Goal: Information Seeking & Learning: Learn about a topic

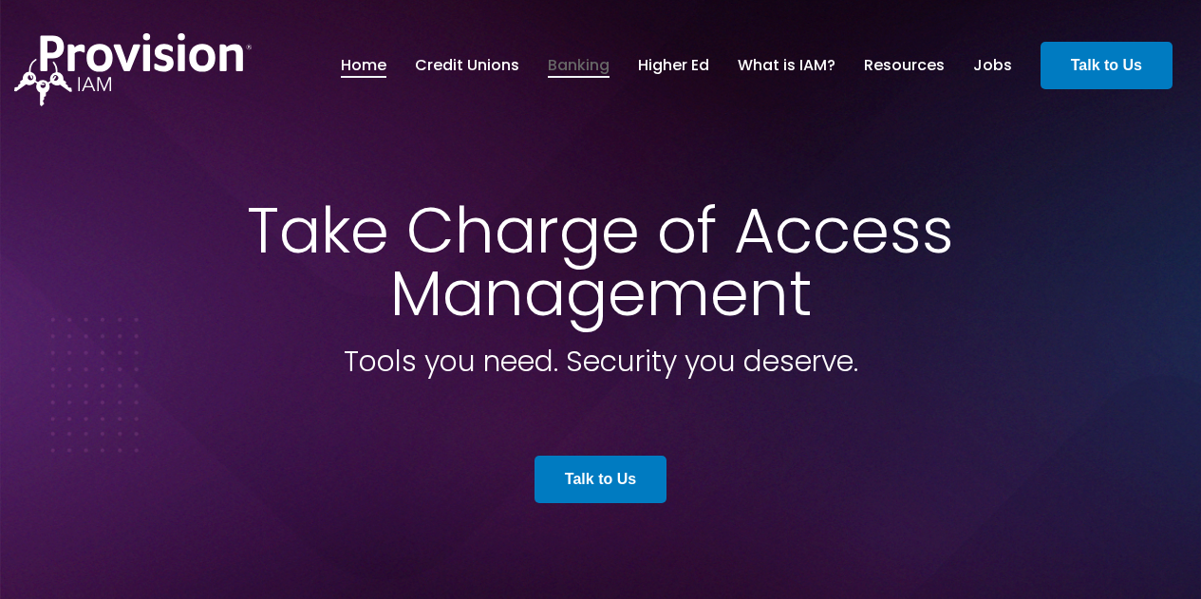
click at [586, 71] on link "Banking" at bounding box center [579, 65] width 62 height 32
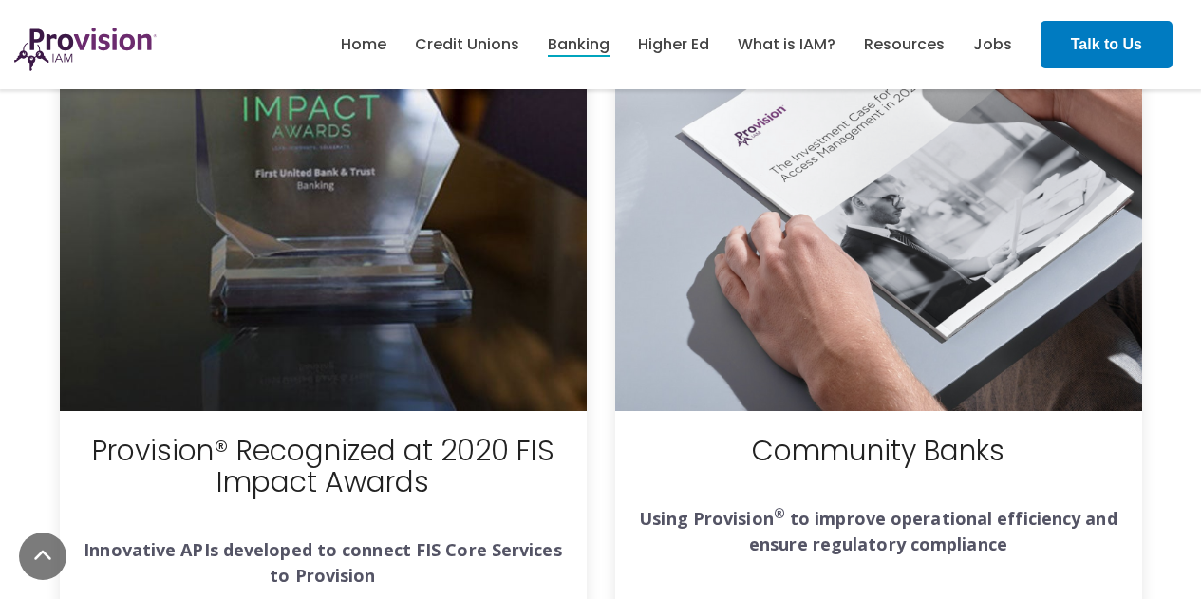
scroll to position [4937, 0]
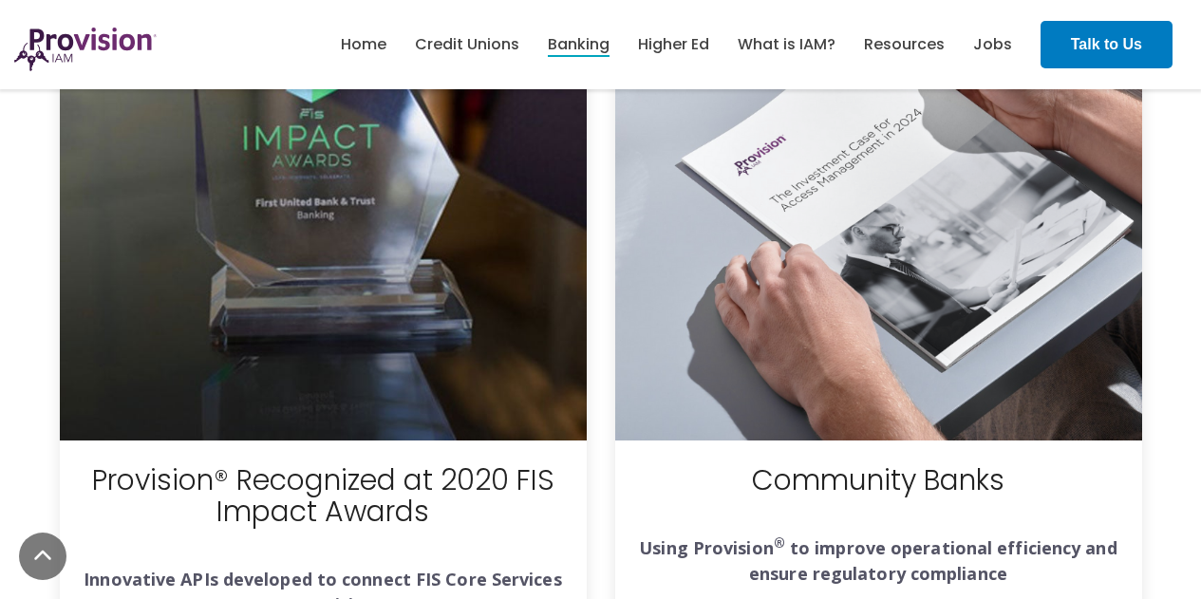
click at [911, 206] on img at bounding box center [878, 177] width 527 height 527
click at [872, 536] on strong "Using Provision ® to improve operational efficiency and ensure regulatory compl…" at bounding box center [878, 560] width 478 height 48
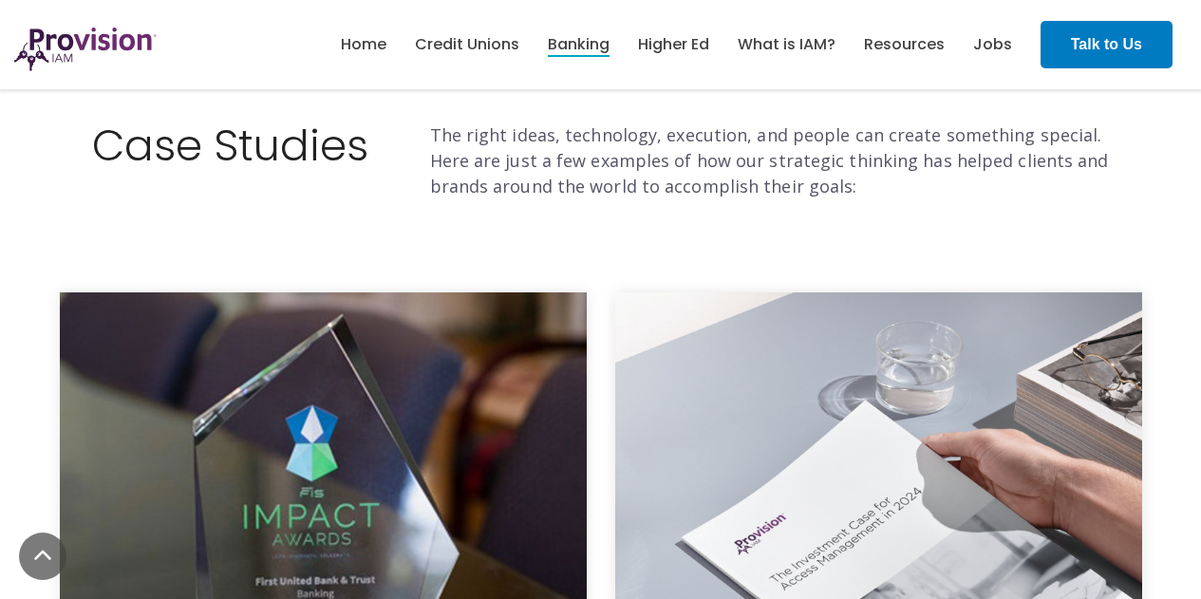
scroll to position [4557, 0]
click at [868, 488] on img at bounding box center [878, 556] width 527 height 527
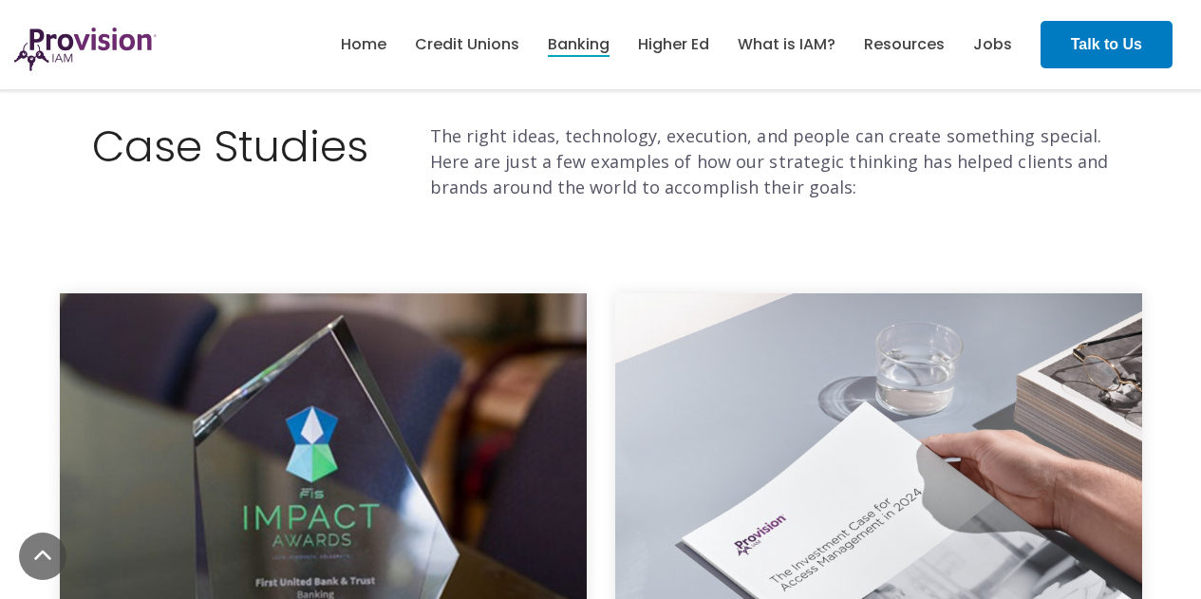
click at [868, 488] on img at bounding box center [878, 556] width 527 height 527
click at [861, 488] on img at bounding box center [878, 556] width 527 height 527
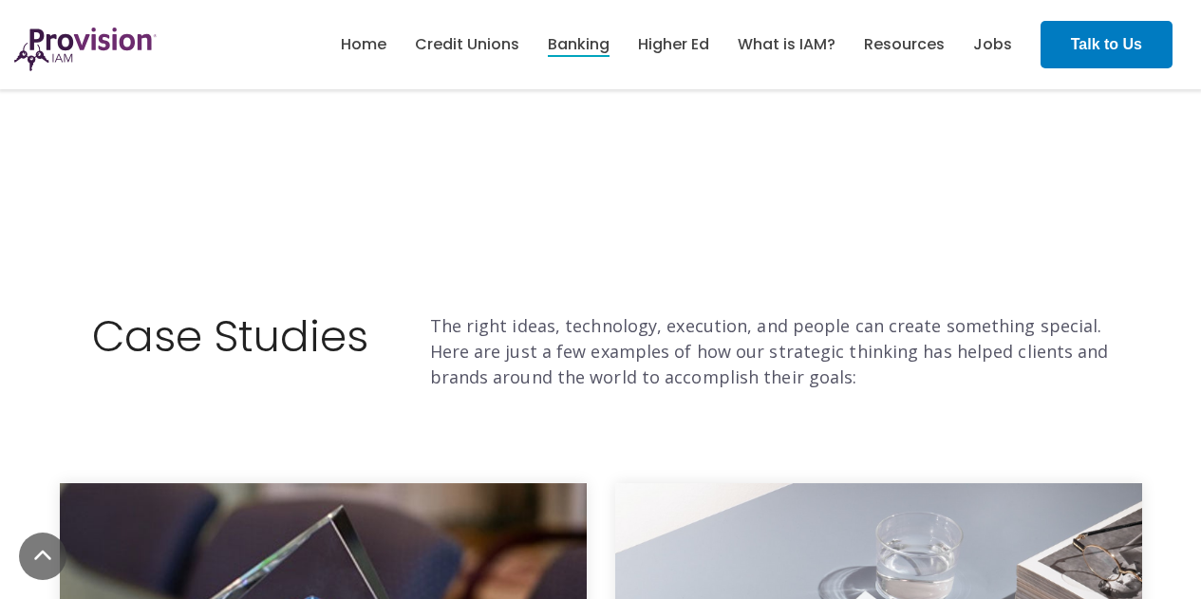
click at [510, 314] on span "The right ideas, technology, execution, and people can create something special…" at bounding box center [769, 351] width 679 height 74
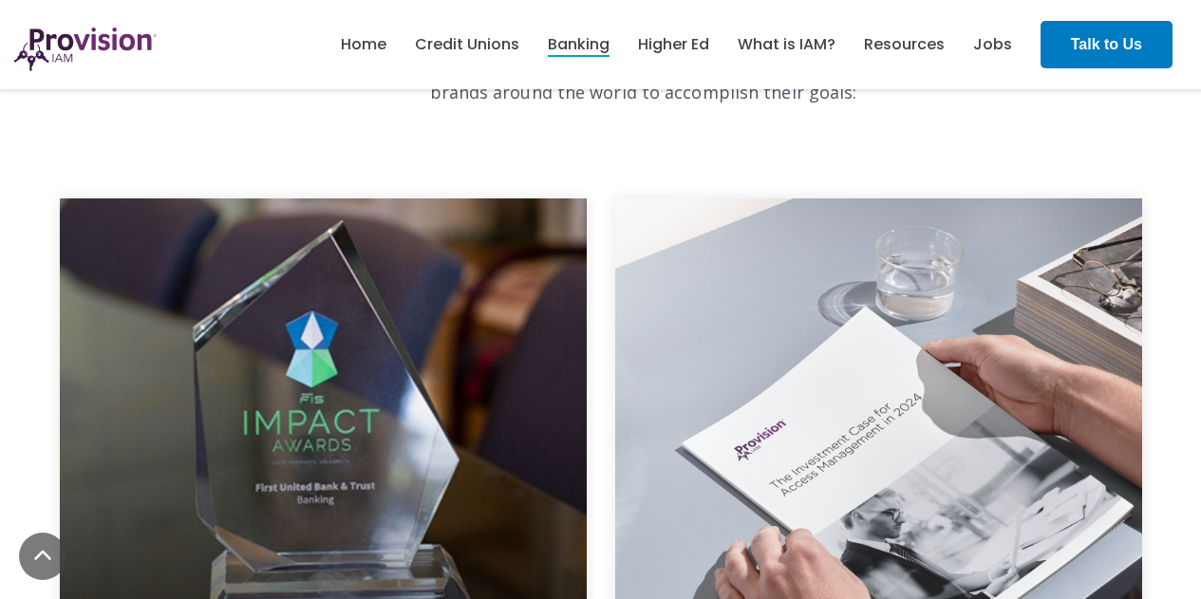
click at [741, 349] on img at bounding box center [878, 461] width 527 height 527
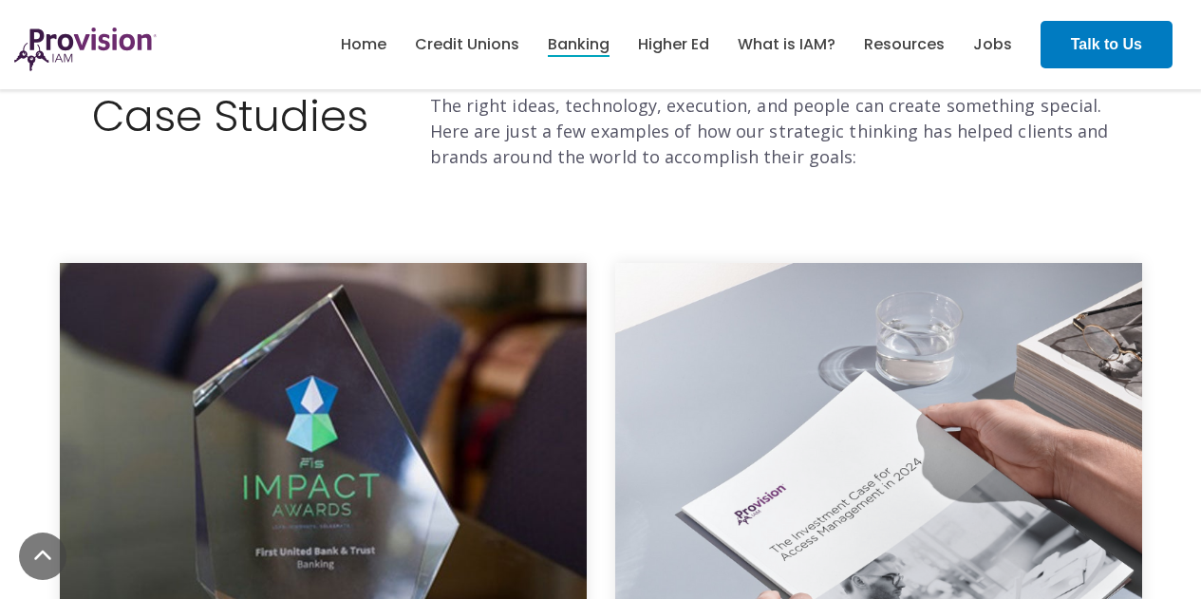
scroll to position [4937, 0]
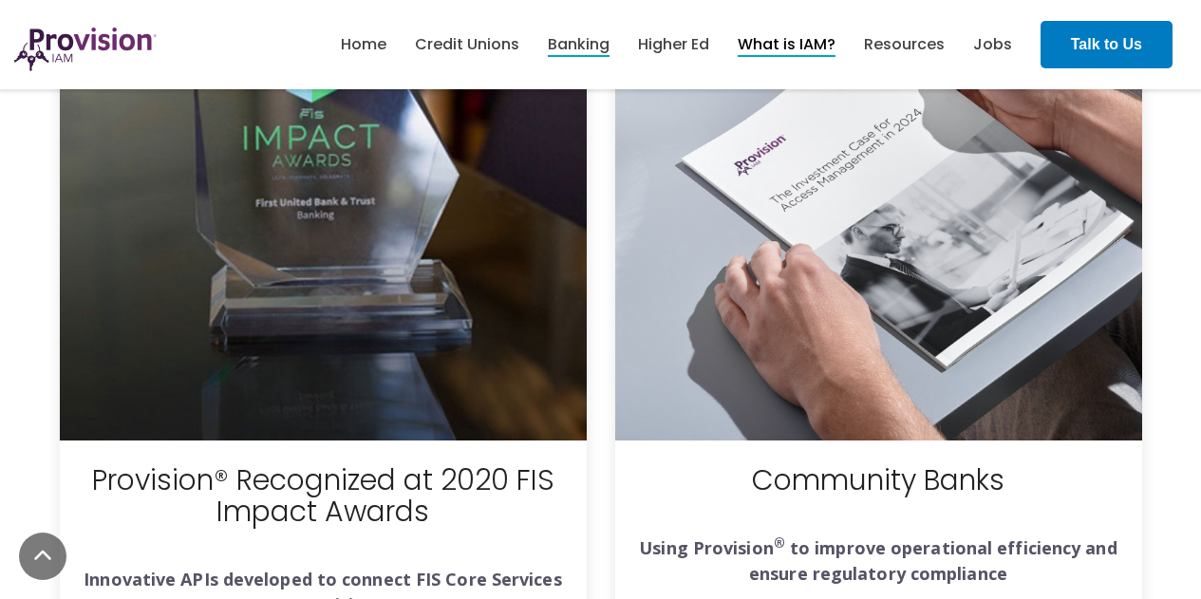
click at [796, 44] on link "What is IAM?" at bounding box center [787, 44] width 98 height 32
